Goal: Transaction & Acquisition: Purchase product/service

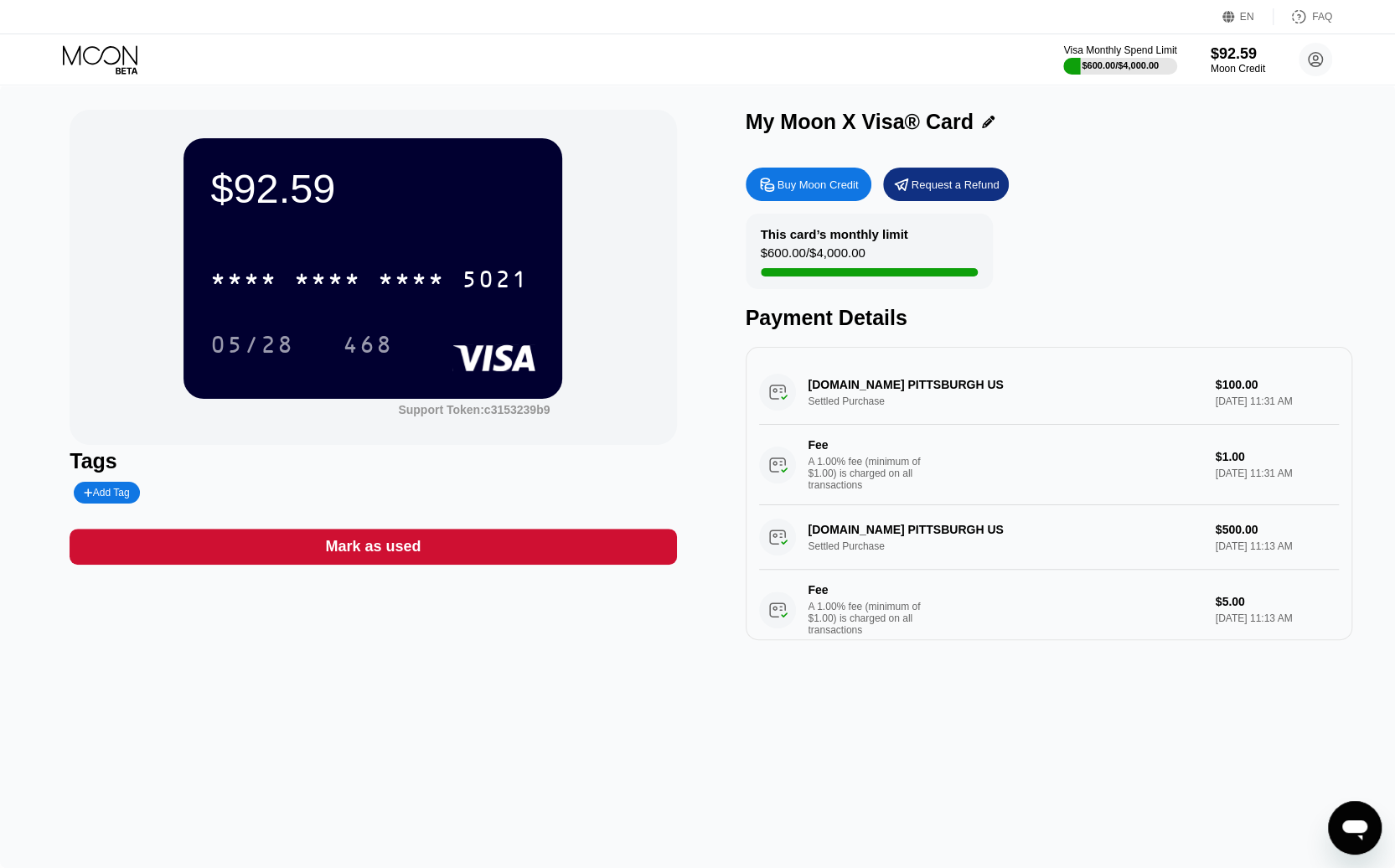
click at [845, 67] on div "Visa Monthly Spend Limit $600.00 / $4,000.00 $92.59 Moon Credit usasexguide@pro…" at bounding box center [698, 59] width 1395 height 50
click at [801, 186] on div "Buy Moon Credit" at bounding box center [818, 184] width 82 height 15
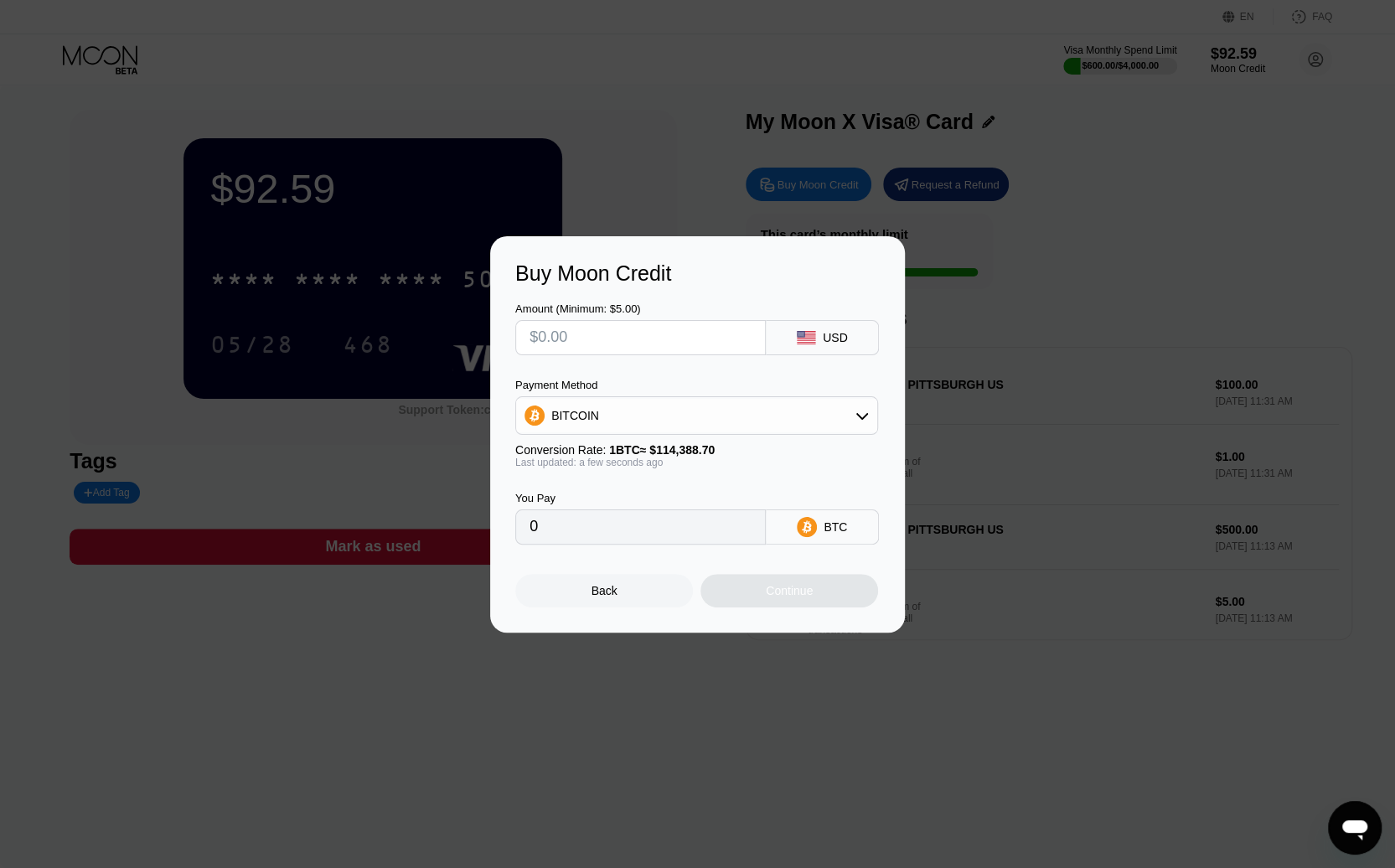
click at [541, 335] on input "text" at bounding box center [640, 337] width 222 height 33
type input "$1"
type input "0.00000875"
type input "$10"
type input "0.00008743"
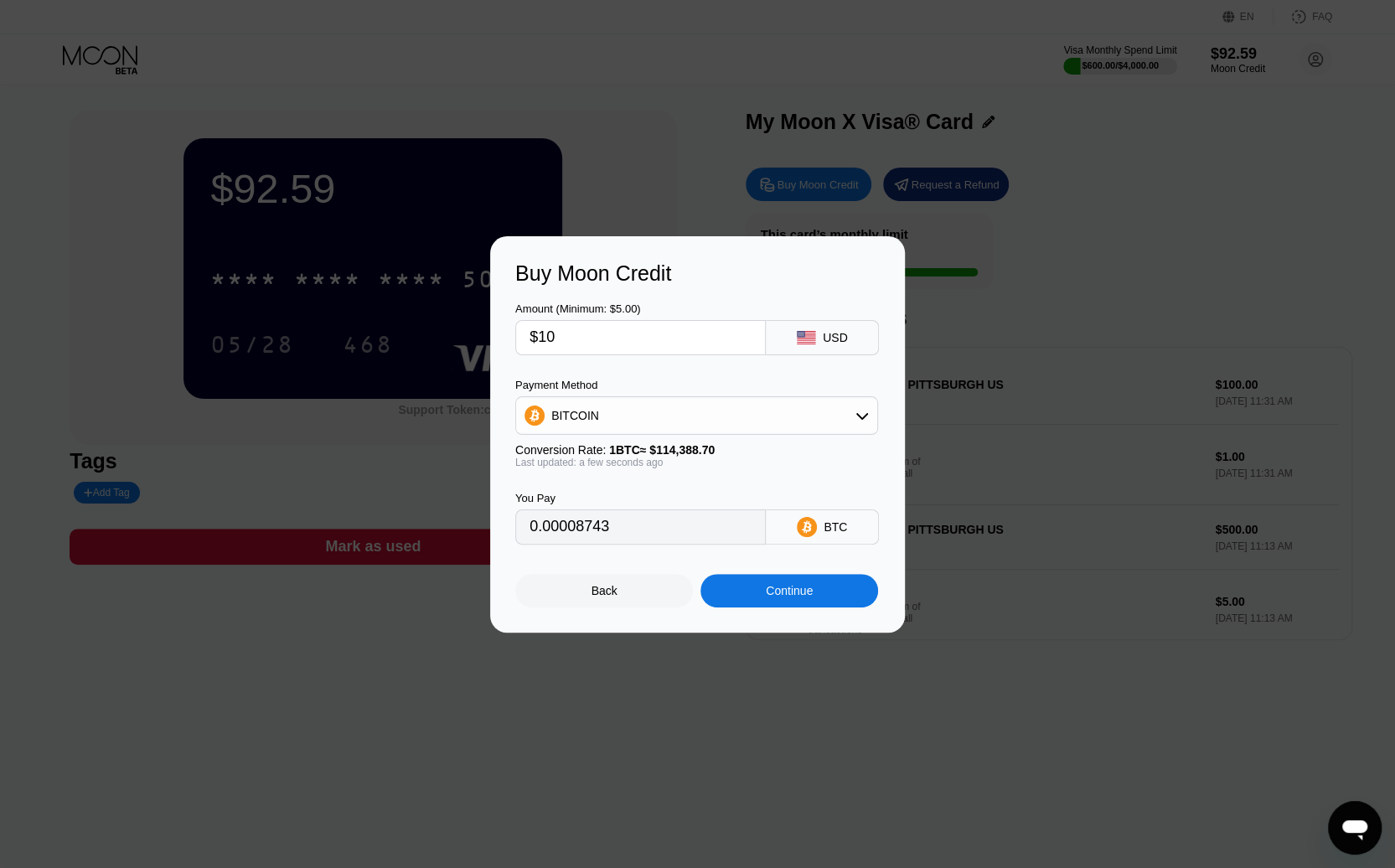
type input "$100"
type input "0.00087422"
type input "$1000"
type input "0.00874213"
type input "$1000"
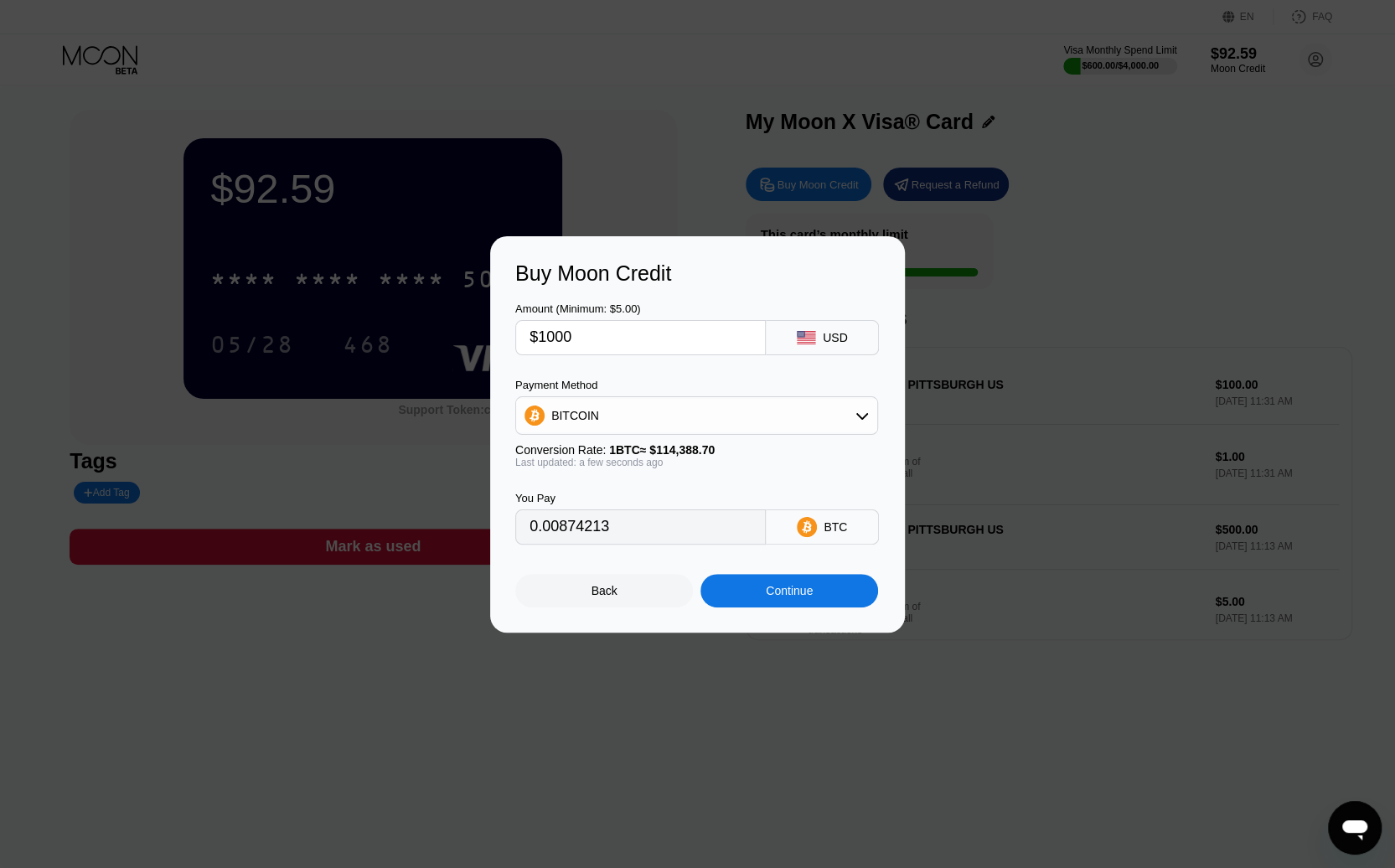
click at [795, 597] on div "Continue" at bounding box center [789, 590] width 47 height 14
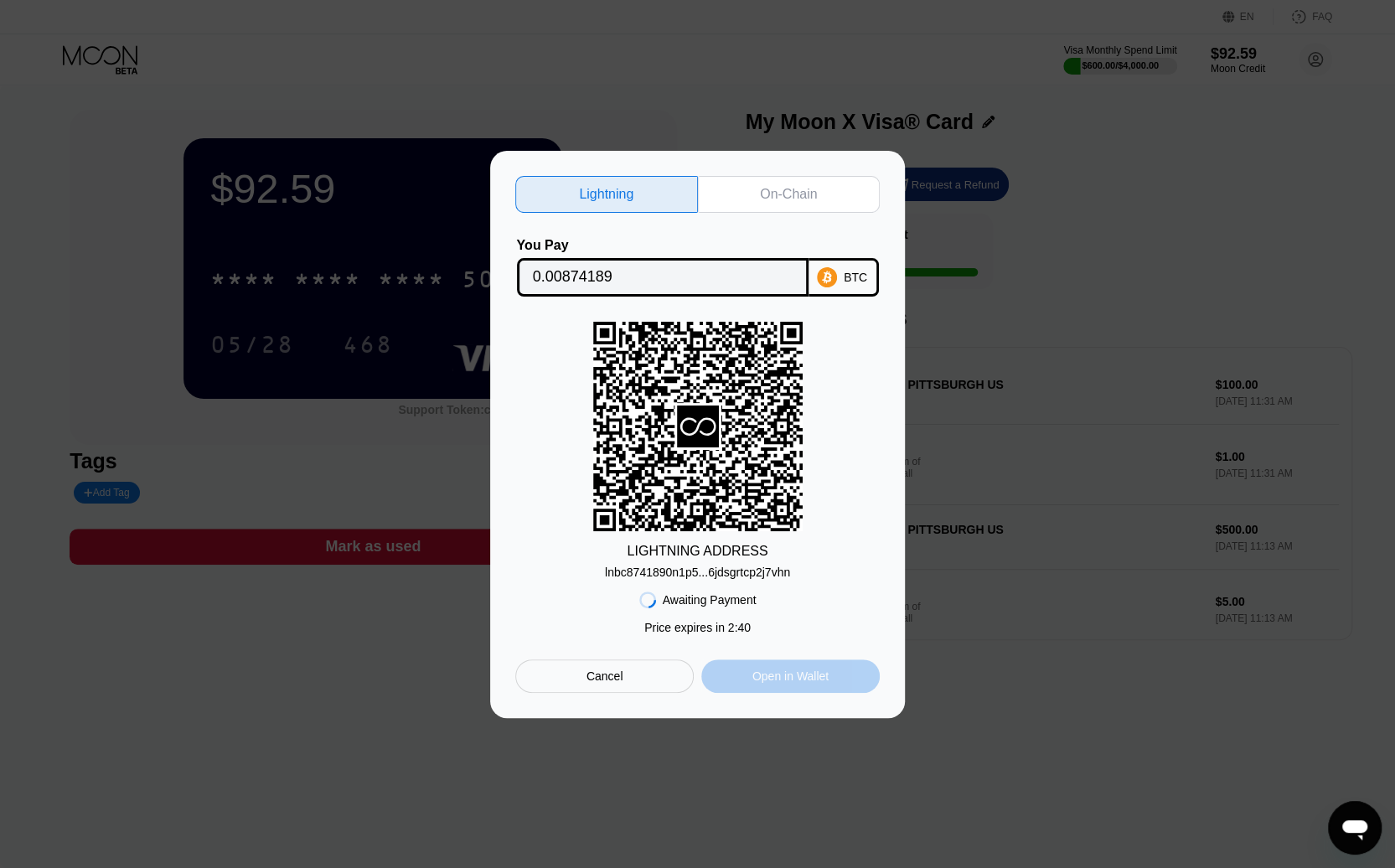
click at [789, 679] on div "Open in Wallet" at bounding box center [791, 676] width 76 height 16
click at [771, 193] on div "On-Chain" at bounding box center [788, 193] width 57 height 17
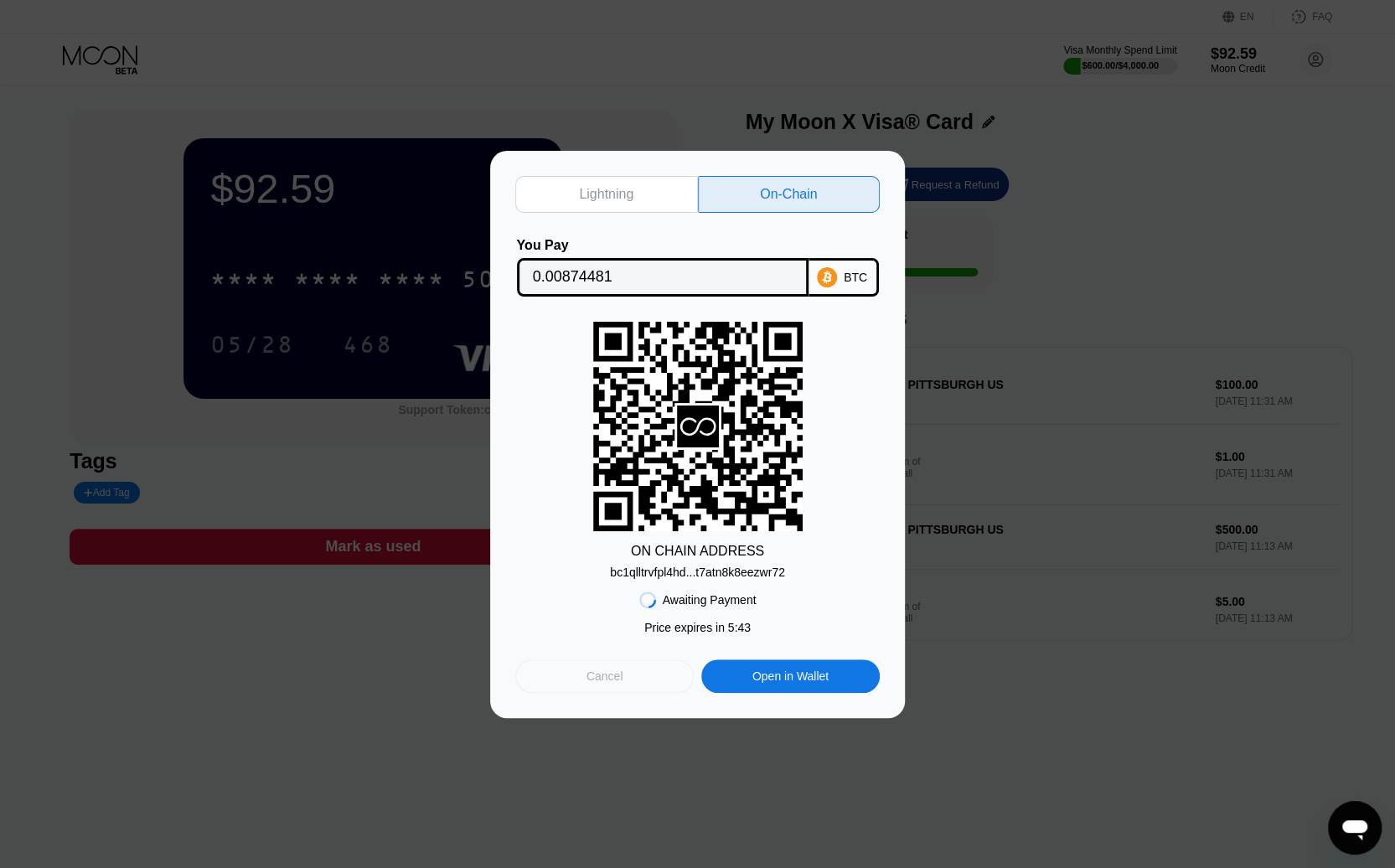
click at [620, 673] on div "Cancel" at bounding box center [605, 676] width 37 height 16
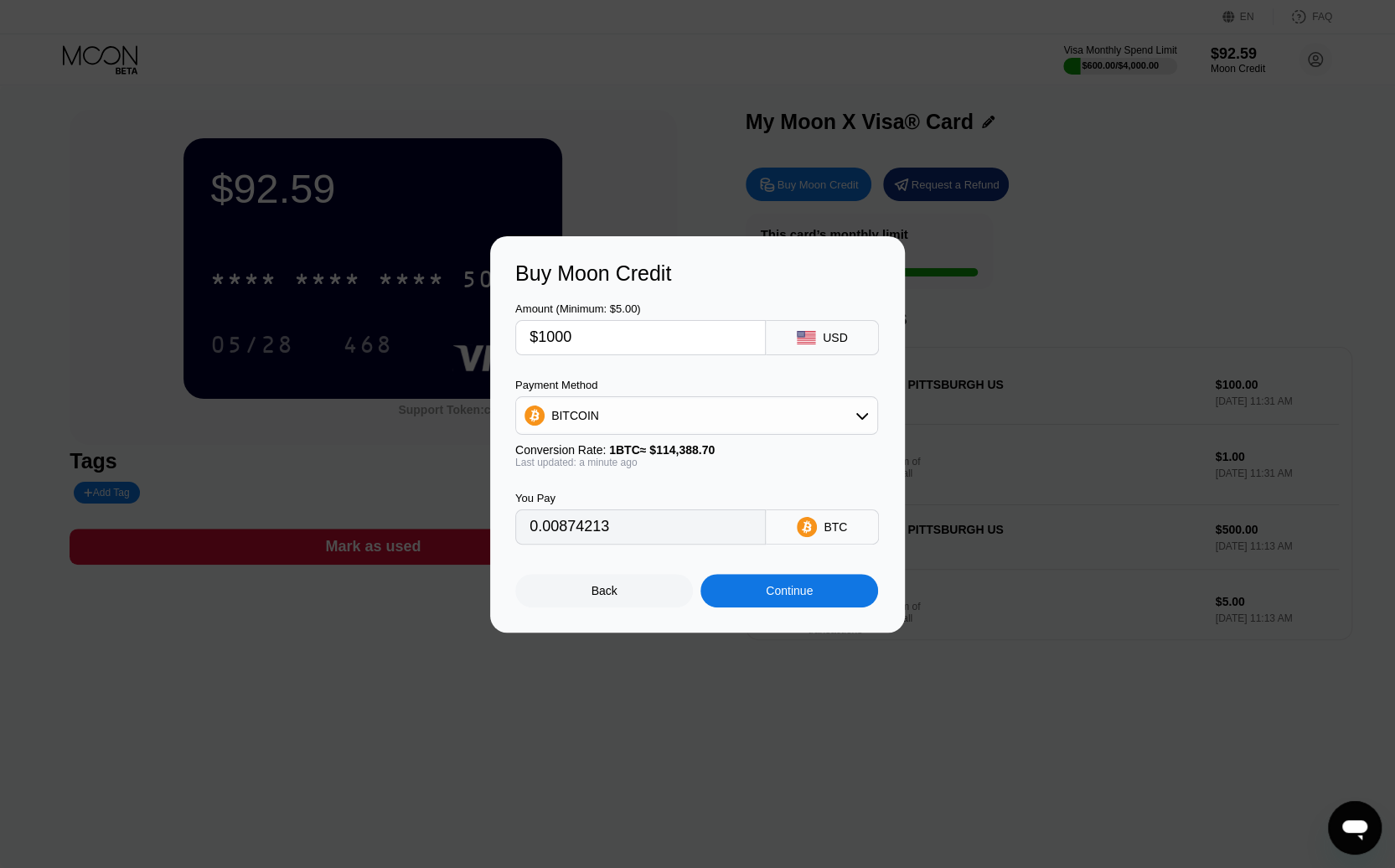
click at [598, 597] on div "Back" at bounding box center [604, 590] width 26 height 14
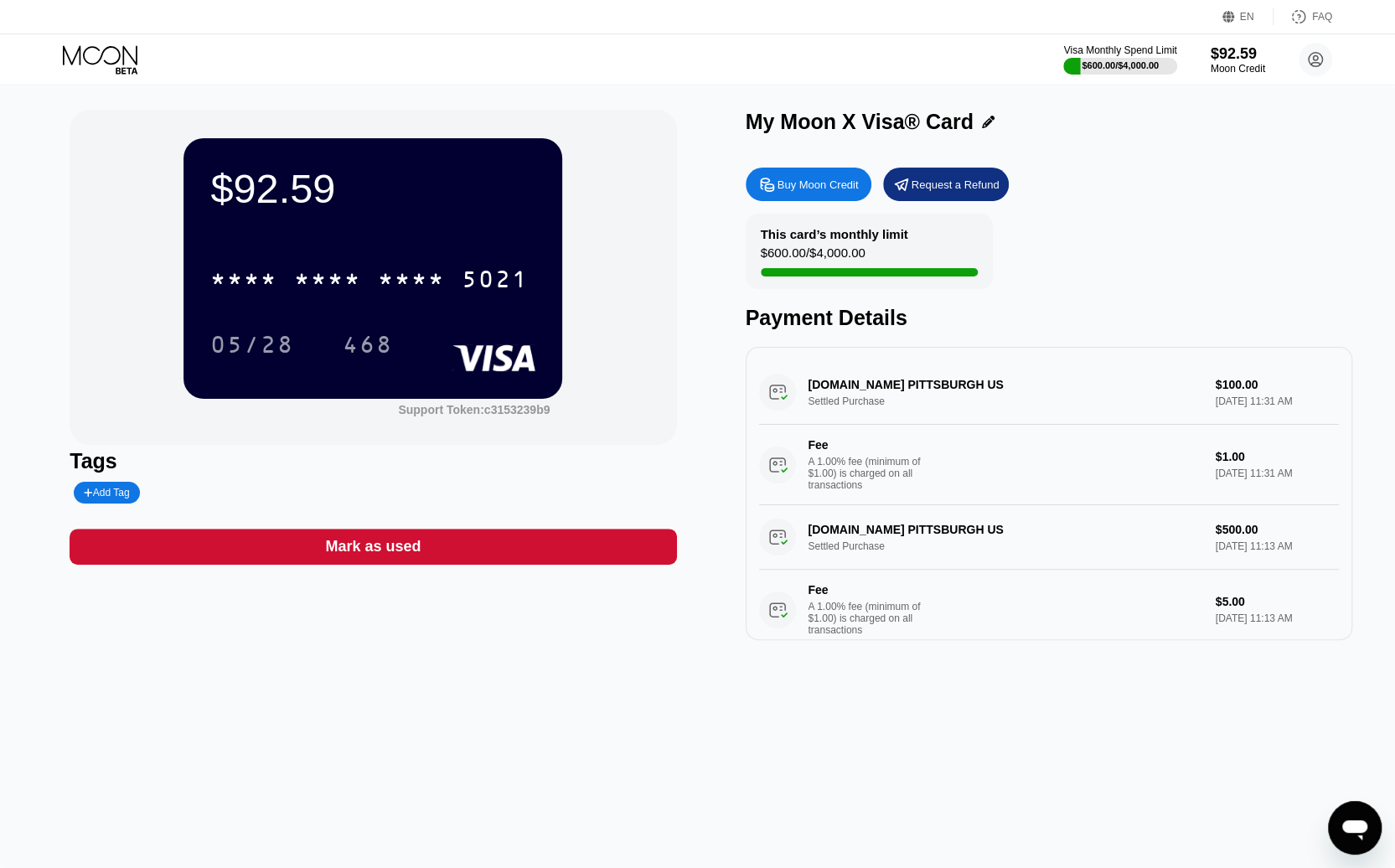
click at [933, 29] on div "EN Language Select an item Save FAQ" at bounding box center [698, 17] width 1395 height 34
